Goal: Task Accomplishment & Management: Use online tool/utility

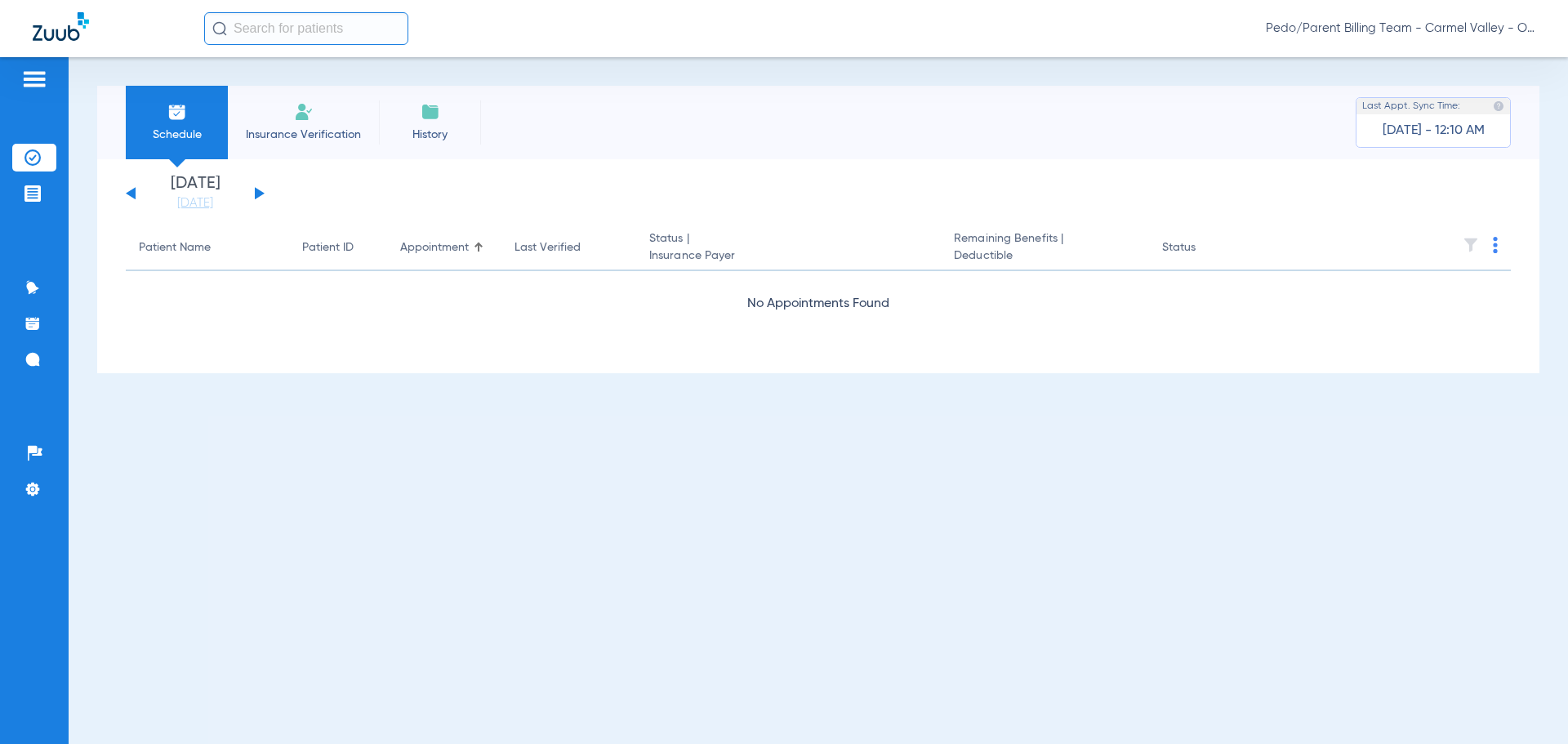
click at [1366, 28] on span "Pedo/Parent Billing Team - Carmel Valley - Ortho | The Super Dentists" at bounding box center [1400, 28] width 270 height 16
click at [1469, 53] on span "Account Selection" at bounding box center [1473, 58] width 91 height 11
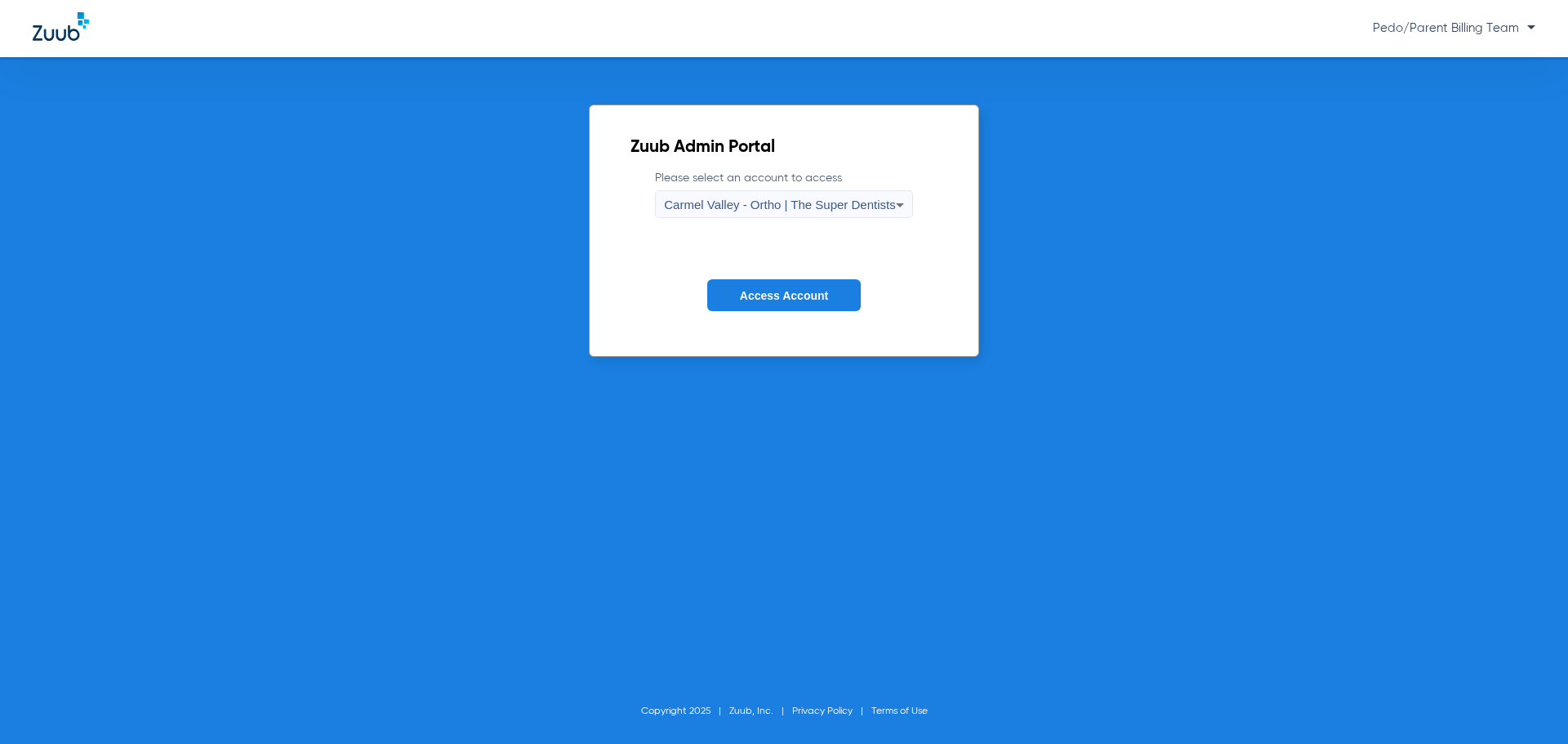
click at [844, 205] on span "Carmel Valley - Ortho | The Super Dentists" at bounding box center [779, 204] width 231 height 14
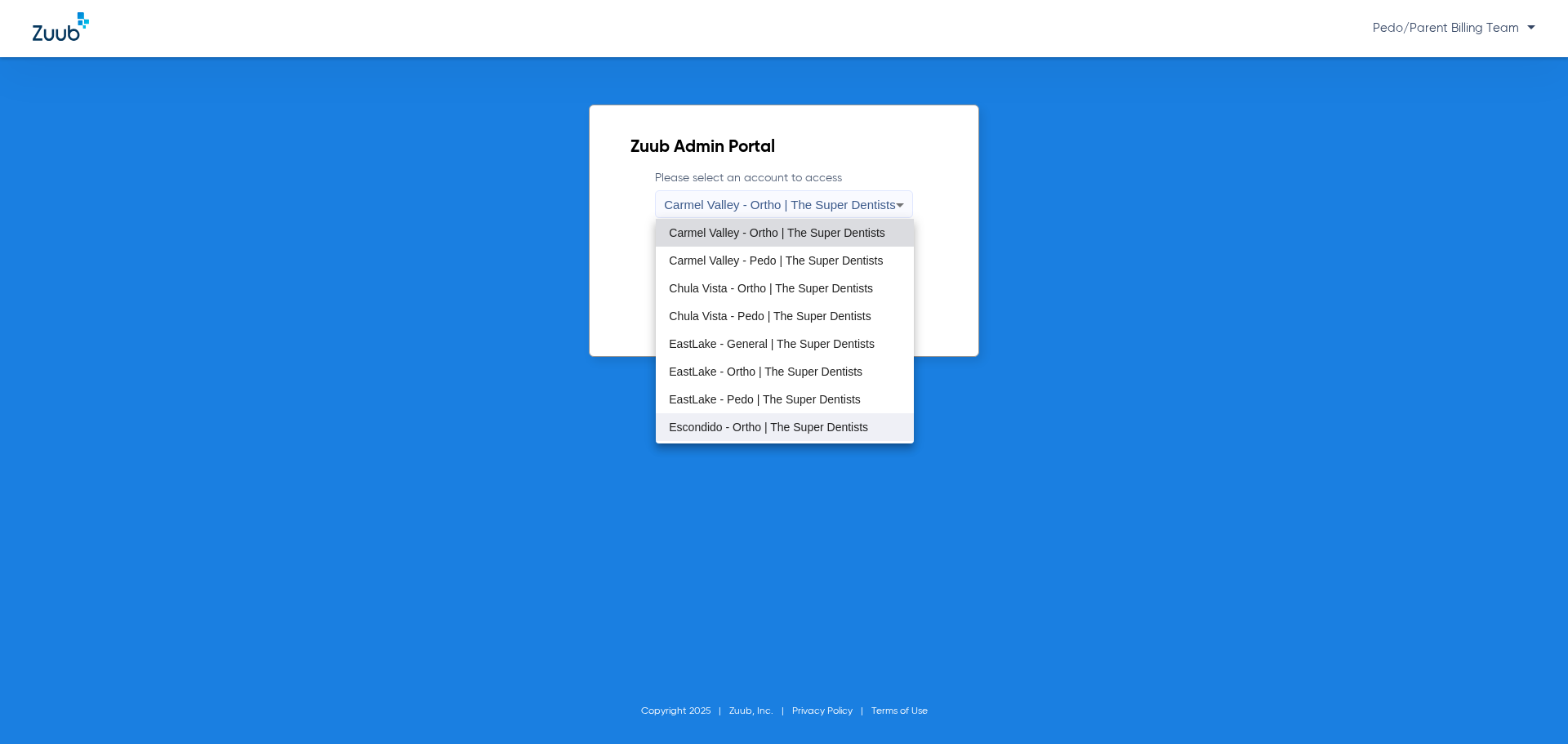
click at [794, 421] on span "Escondido - Ortho | The Super Dentists" at bounding box center [768, 427] width 199 height 11
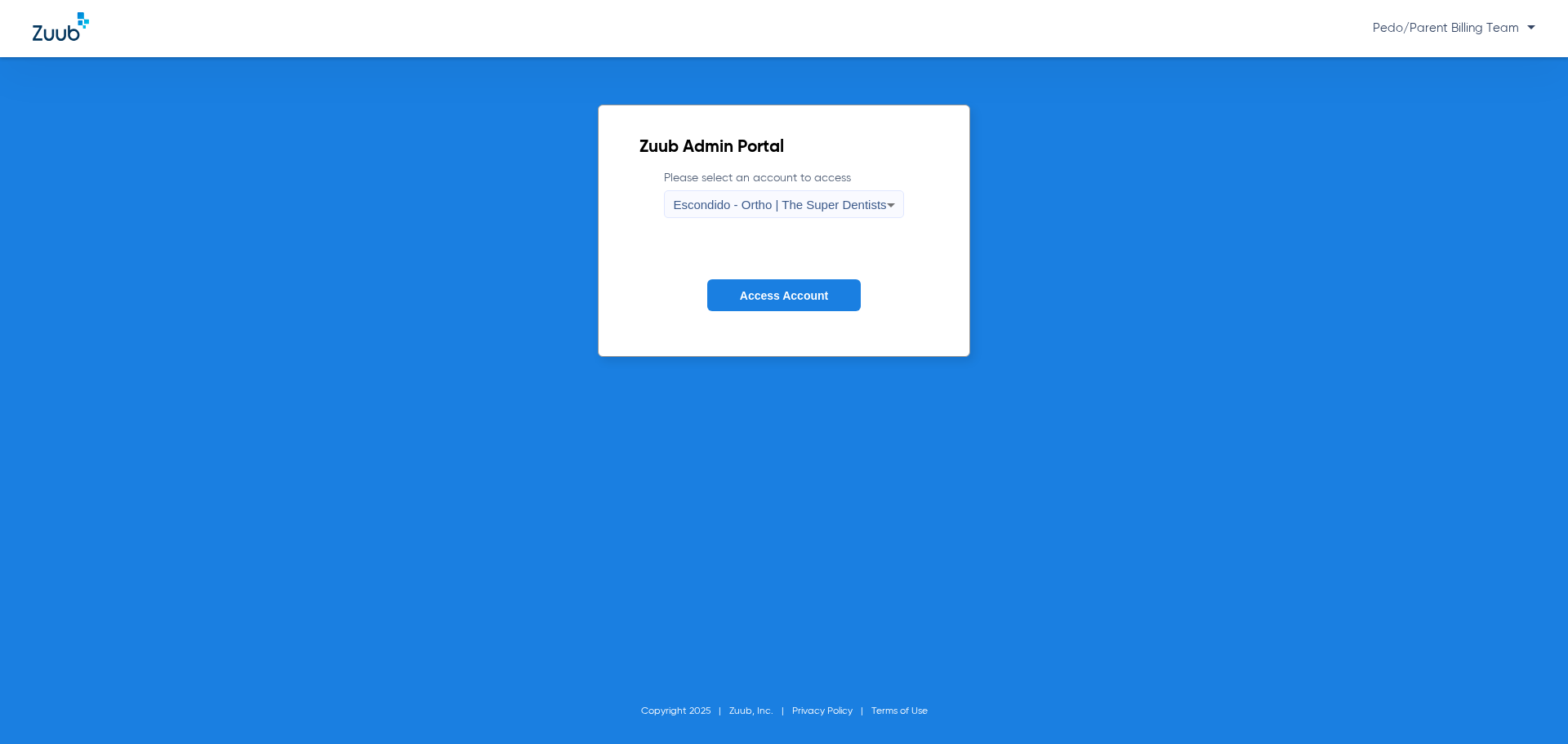
click at [772, 301] on span "Access Account" at bounding box center [784, 295] width 88 height 13
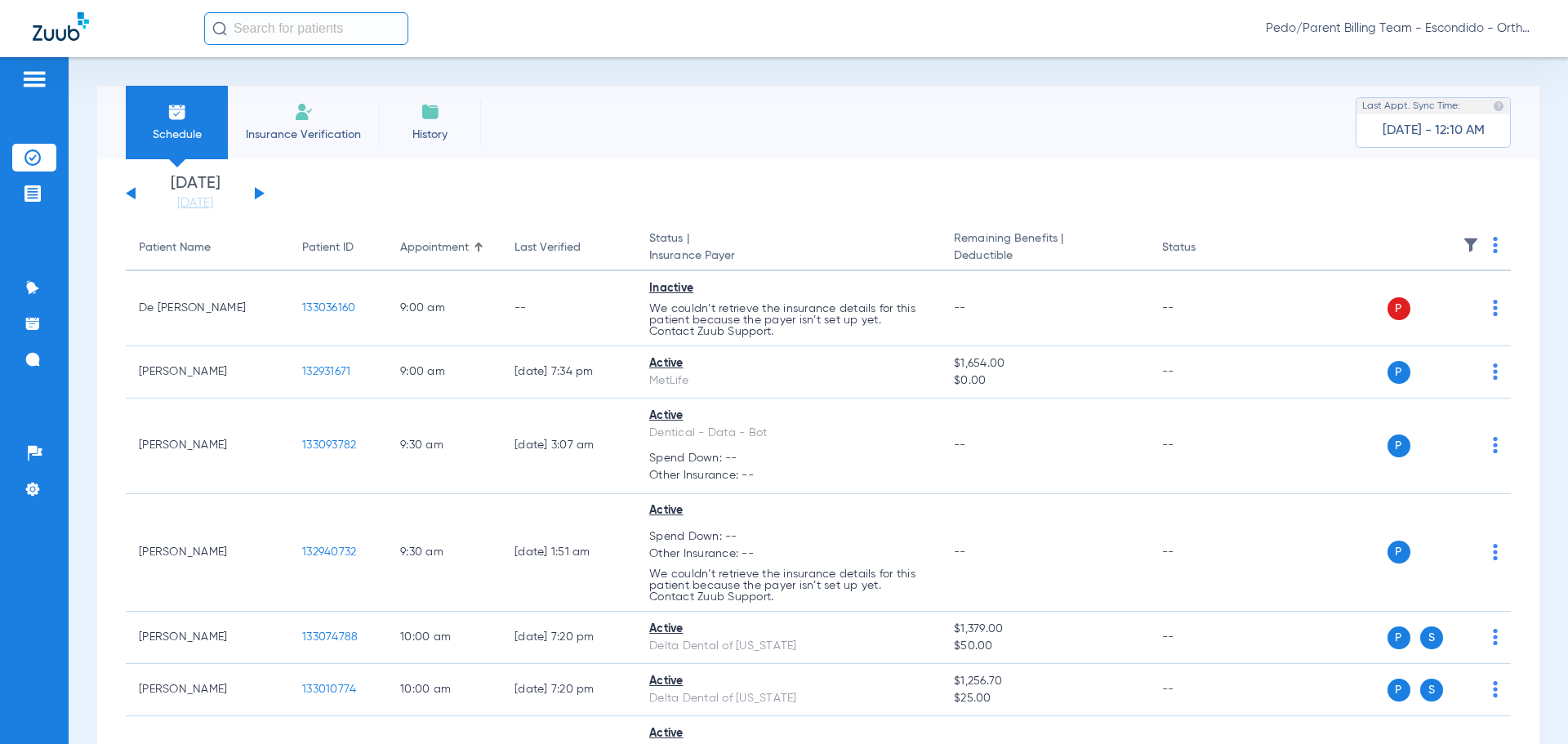
click at [1486, 243] on th at bounding box center [1385, 248] width 252 height 46
click at [1493, 239] on img at bounding box center [1495, 245] width 5 height 16
click at [1419, 305] on span "Verify All" at bounding box center [1420, 309] width 102 height 11
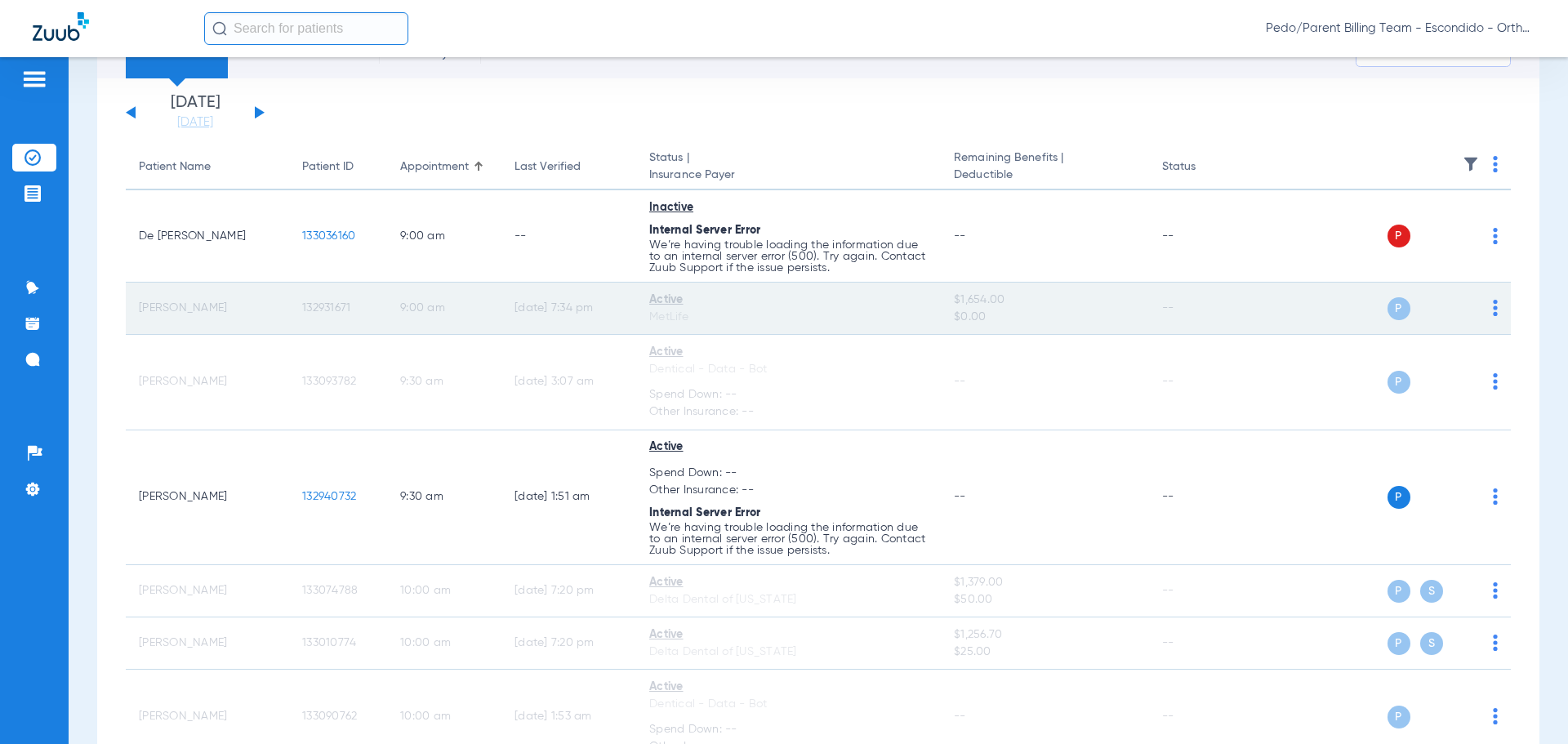
scroll to position [82, 0]
